Goal: Navigation & Orientation: Find specific page/section

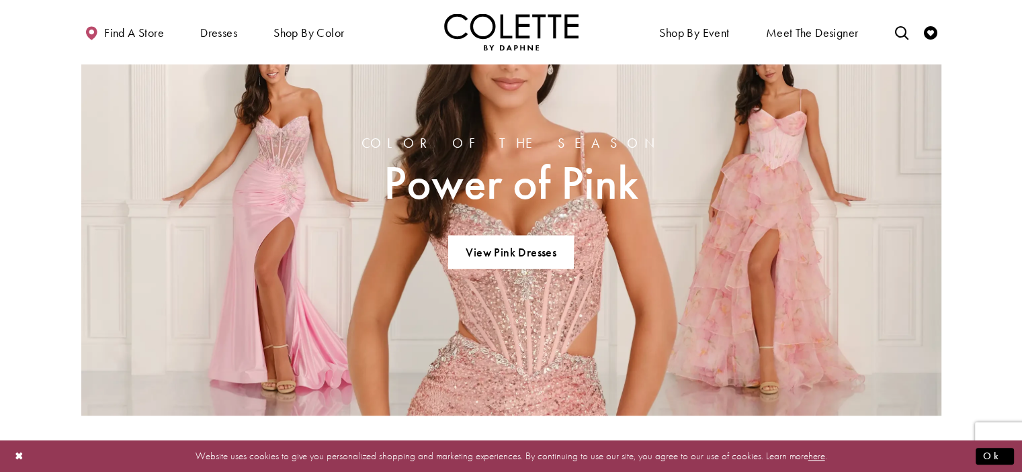
scroll to position [1210, 0]
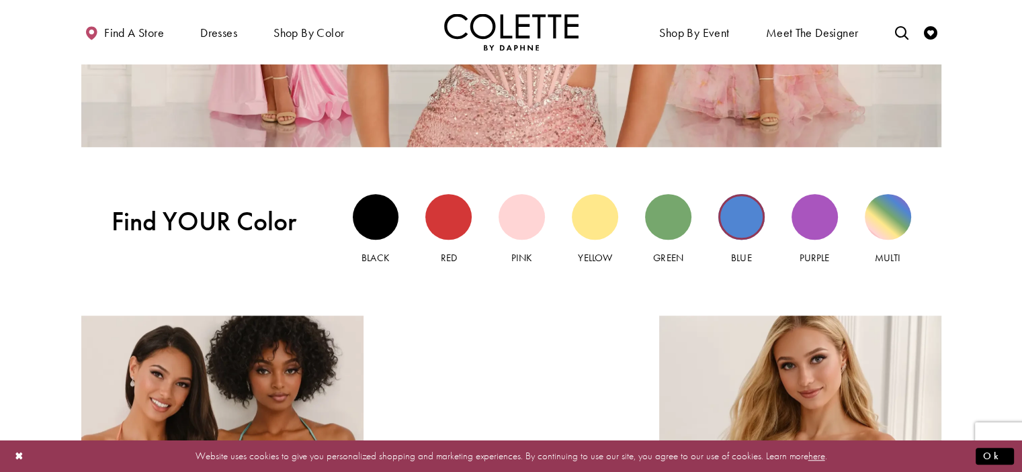
click at [748, 228] on div "Blue view" at bounding box center [741, 217] width 46 height 46
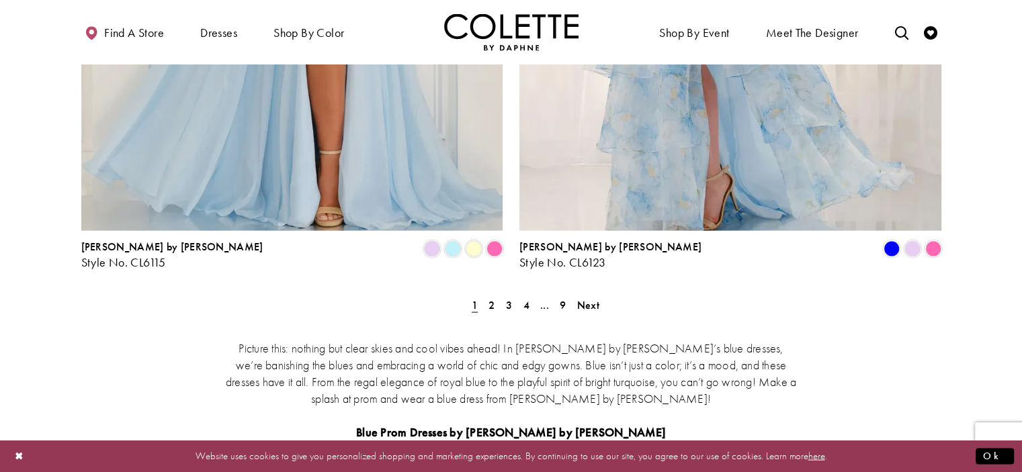
scroll to position [2554, 0]
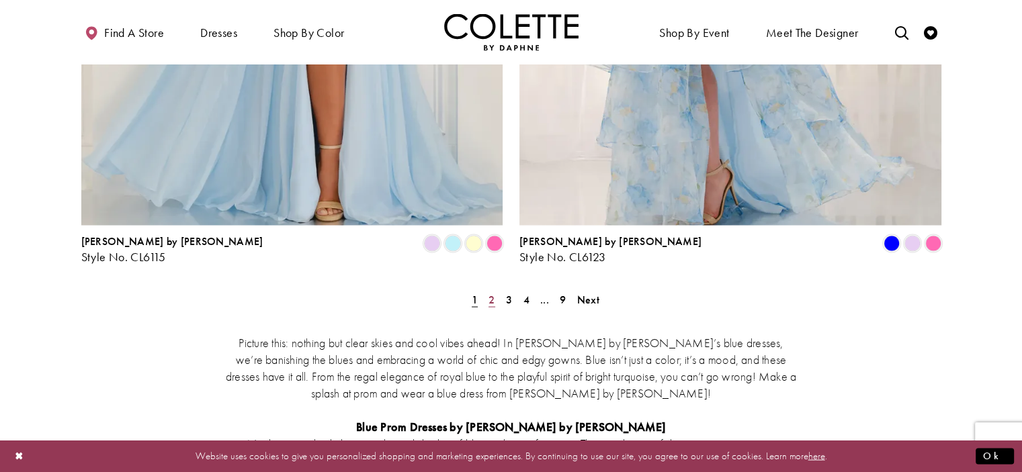
click at [491, 292] on span "2" at bounding box center [492, 299] width 6 height 14
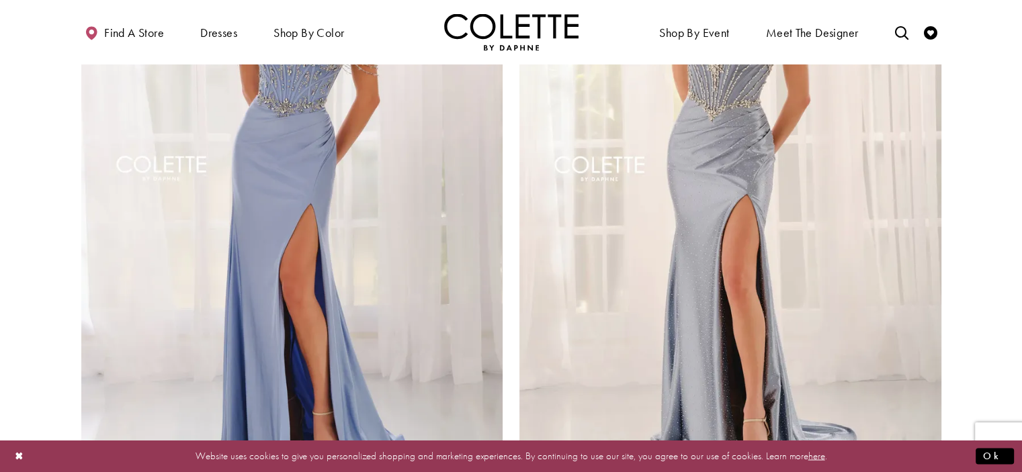
scroll to position [2492, 0]
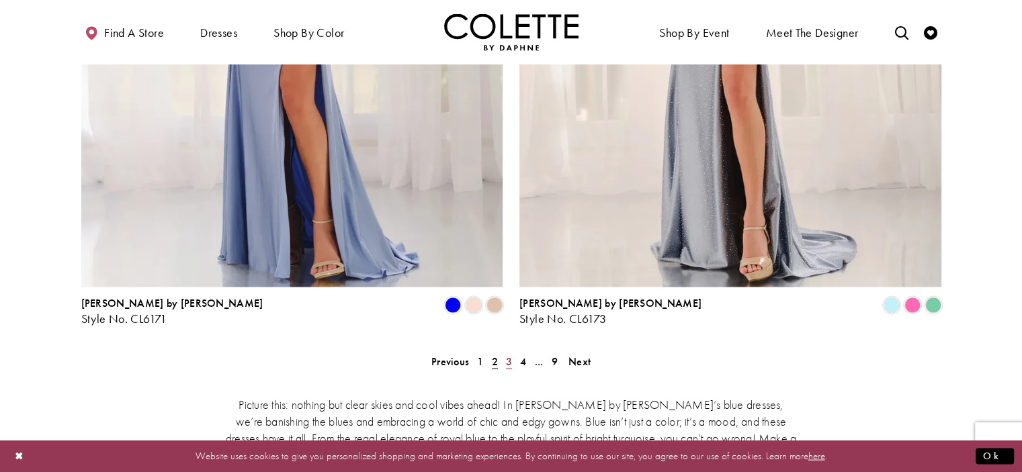
click at [507, 354] on span "3" at bounding box center [509, 361] width 6 height 14
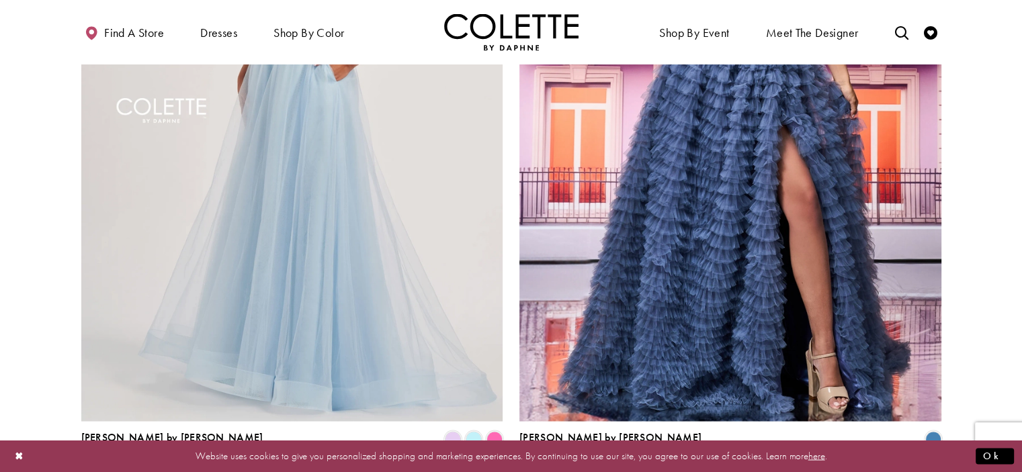
scroll to position [2492, 0]
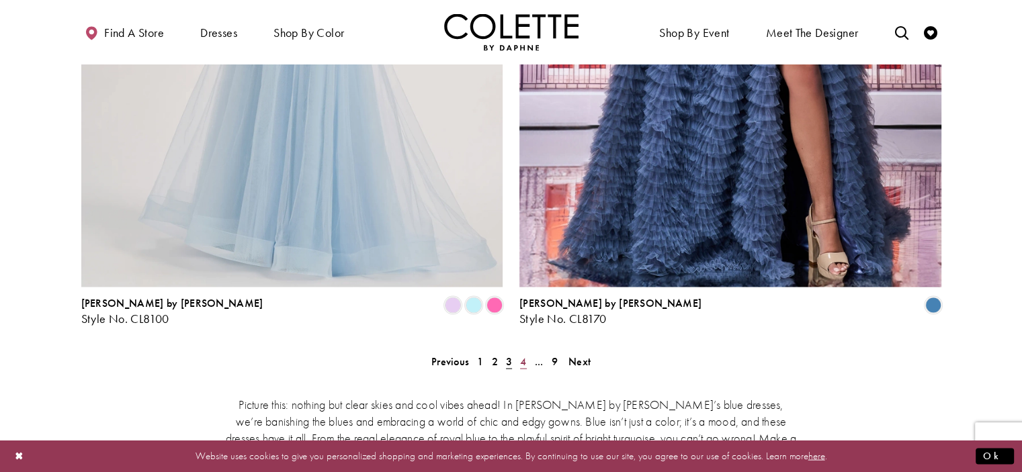
click at [521, 354] on span "4" at bounding box center [523, 361] width 6 height 14
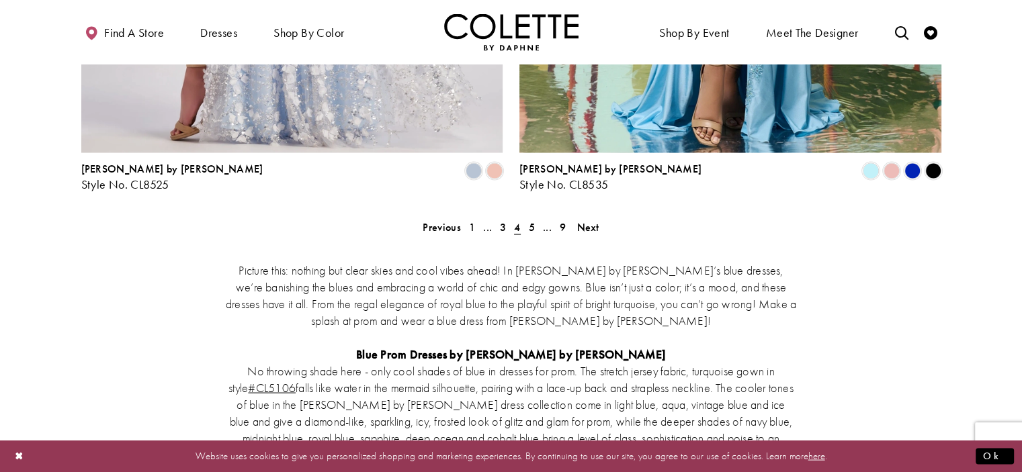
scroll to position [2626, 0]
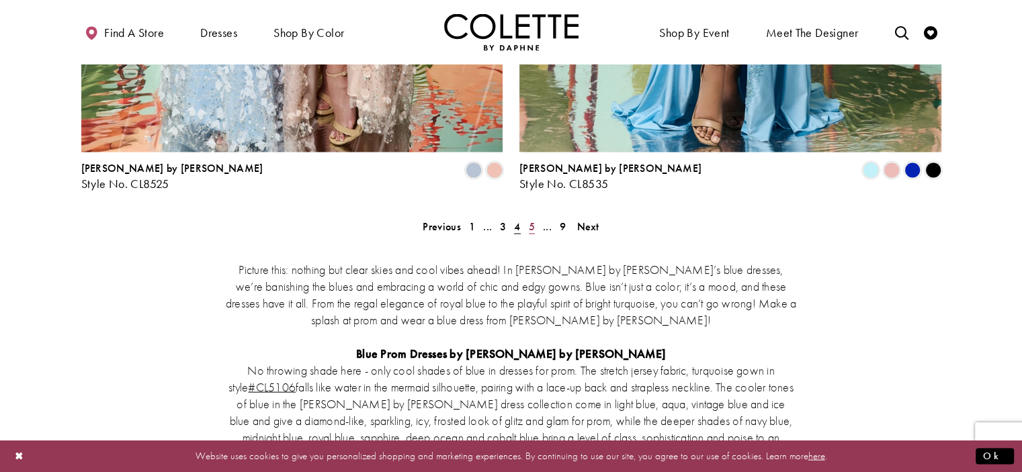
click at [530, 220] on span "5" at bounding box center [532, 227] width 6 height 14
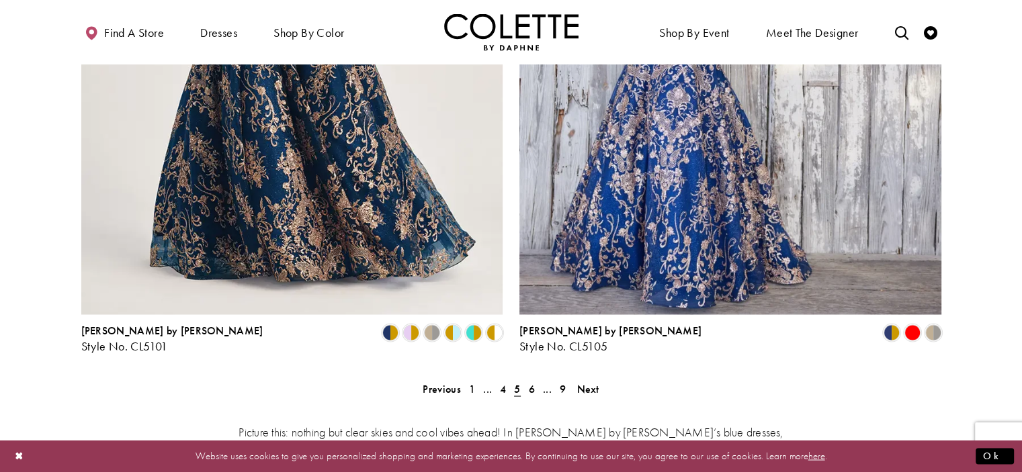
scroll to position [2492, 0]
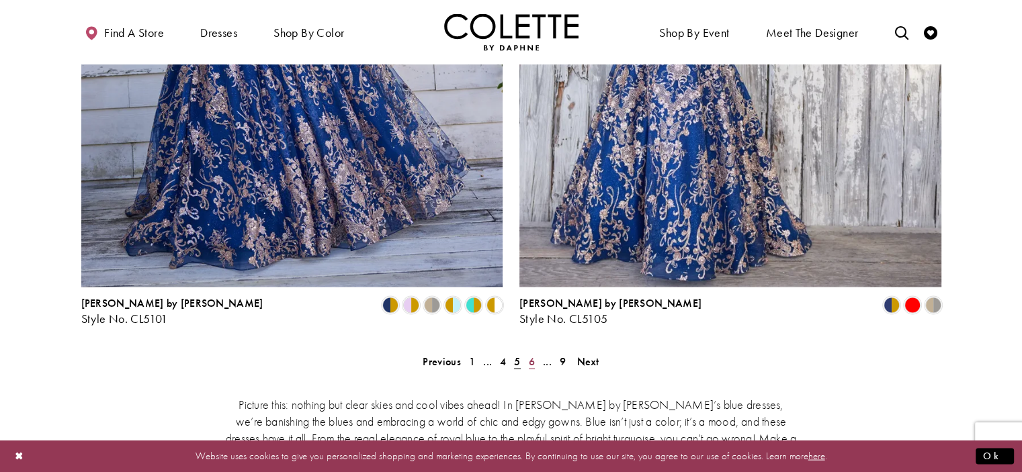
click at [534, 354] on span "6" at bounding box center [532, 361] width 6 height 14
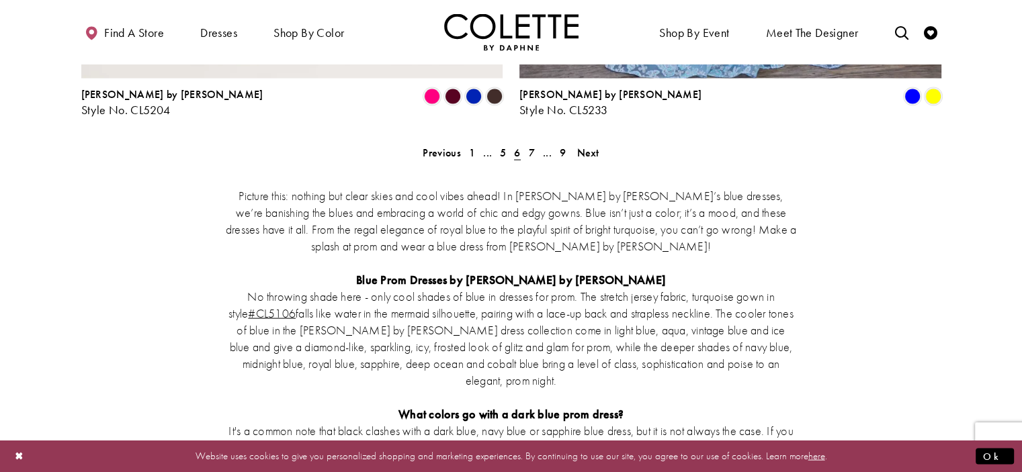
scroll to position [2424, 0]
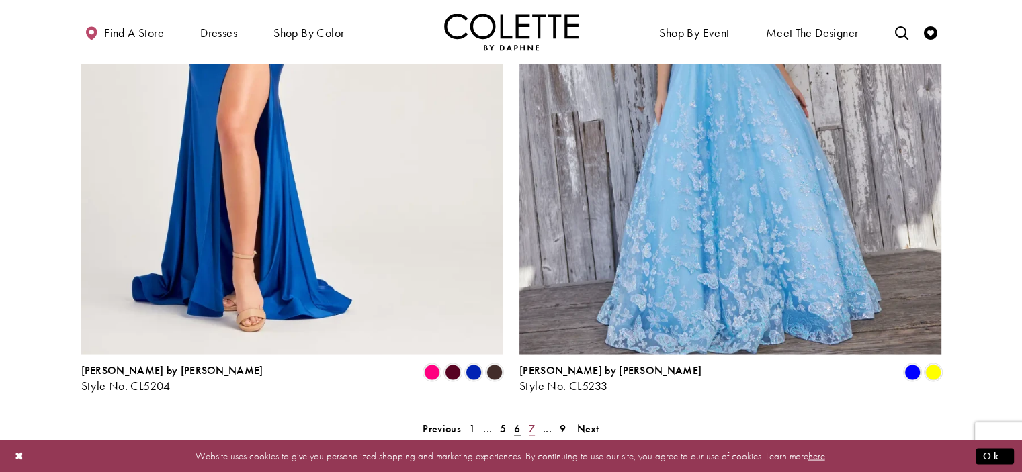
click at [533, 421] on span "7" at bounding box center [532, 428] width 6 height 14
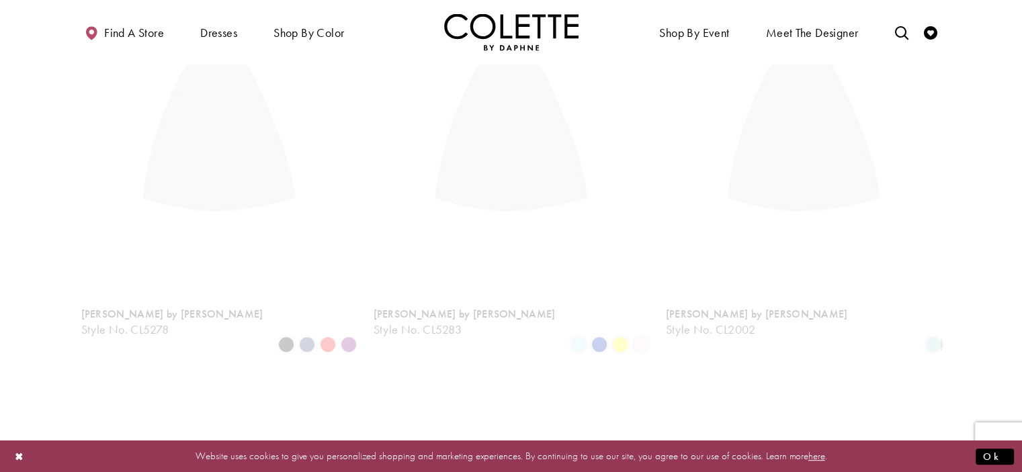
scroll to position [73, 0]
